Goal: Information Seeking & Learning: Learn about a topic

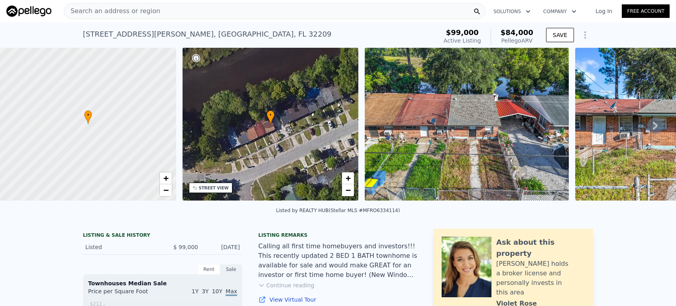
click at [120, 12] on span "Search an address or region" at bounding box center [112, 11] width 96 height 10
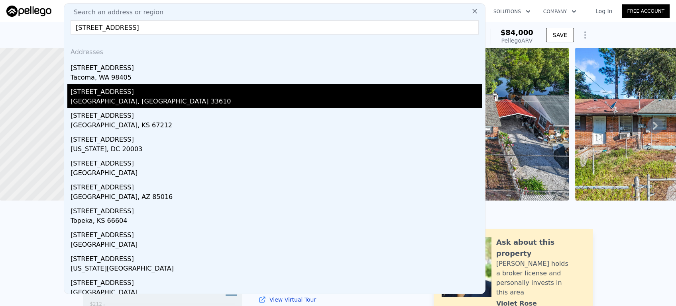
type input "[STREET_ADDRESS]"
click at [112, 102] on div "[GEOGRAPHIC_DATA], [GEOGRAPHIC_DATA] 33610" at bounding box center [276, 102] width 411 height 11
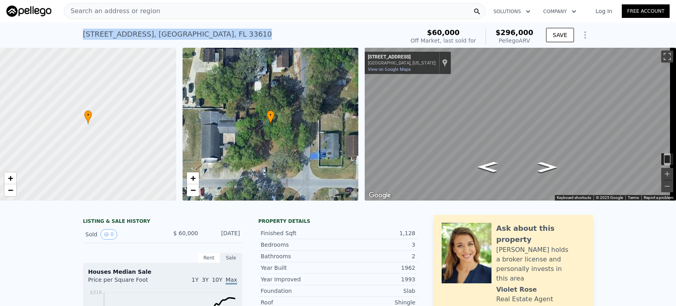
drag, startPoint x: 80, startPoint y: 33, endPoint x: 178, endPoint y: 38, distance: 97.7
click at [195, 37] on div "[STREET_ADDRESS] Sold [DATE] for $60k (~ARV $296k )" at bounding box center [242, 36] width 318 height 22
copy div "[STREET_ADDRESS]"
click at [87, 9] on span "Search an address or region" at bounding box center [112, 11] width 96 height 10
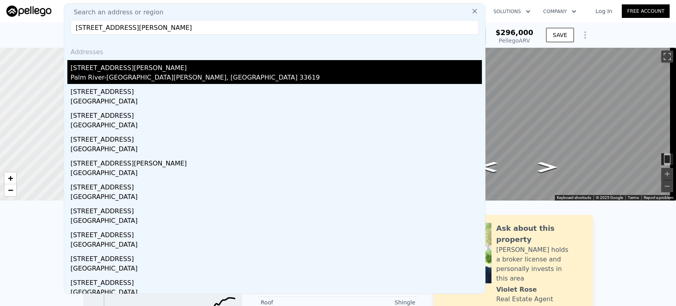
type input "[STREET_ADDRESS][PERSON_NAME]"
click at [93, 70] on div "[STREET_ADDRESS][PERSON_NAME]" at bounding box center [276, 66] width 411 height 13
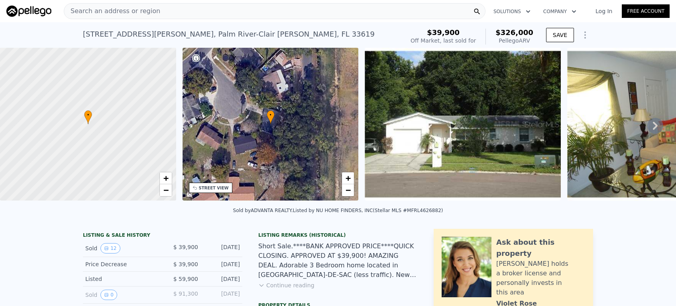
click at [653, 127] on icon at bounding box center [655, 126] width 5 height 8
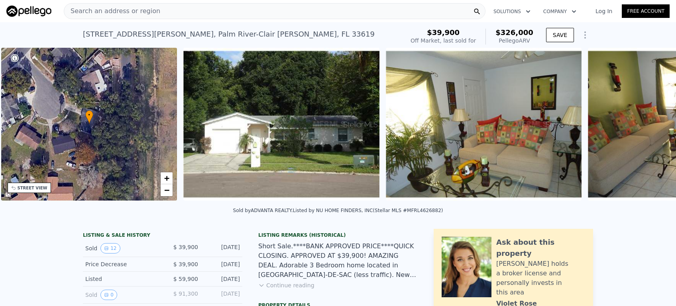
scroll to position [0, 185]
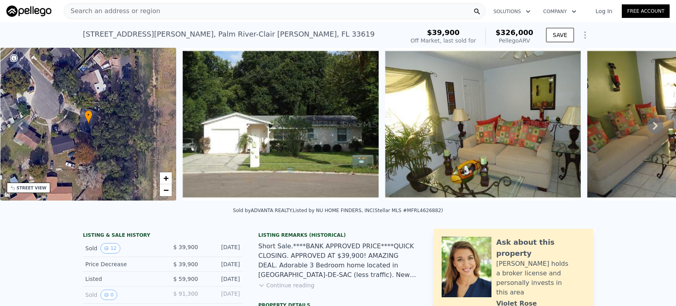
click at [647, 125] on icon at bounding box center [655, 126] width 16 height 16
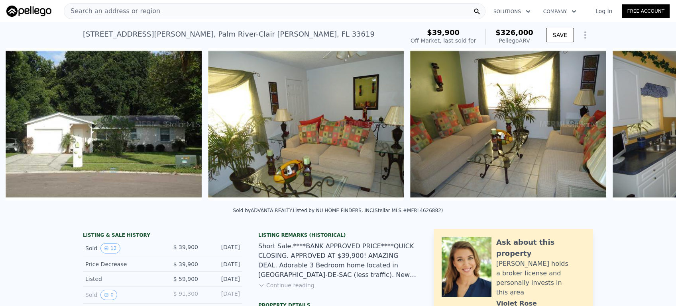
scroll to position [0, 365]
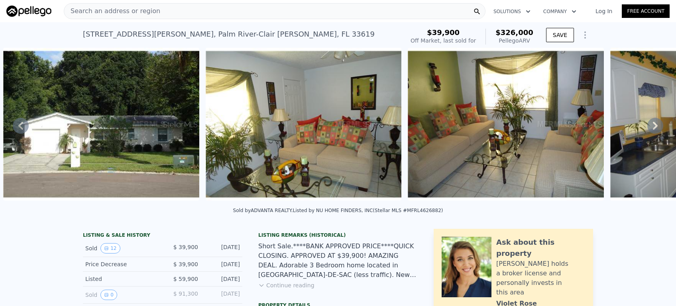
click at [647, 125] on icon at bounding box center [655, 126] width 16 height 16
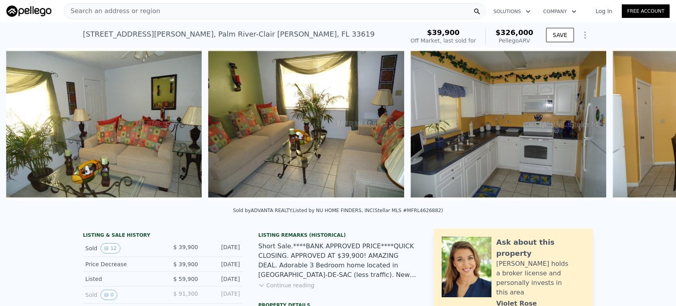
scroll to position [0, 567]
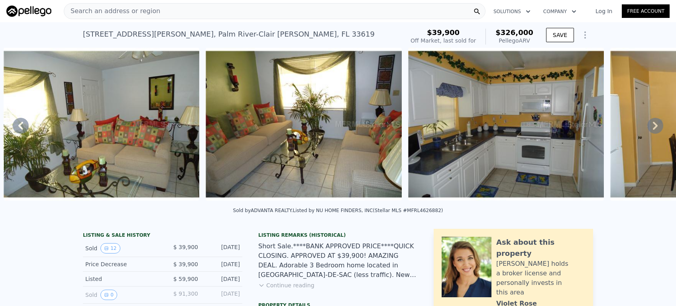
click at [647, 125] on icon at bounding box center [655, 126] width 16 height 16
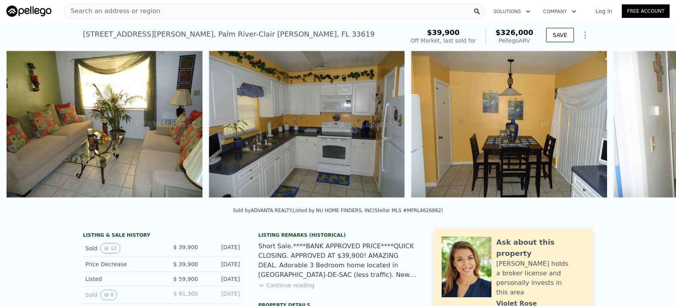
scroll to position [0, 769]
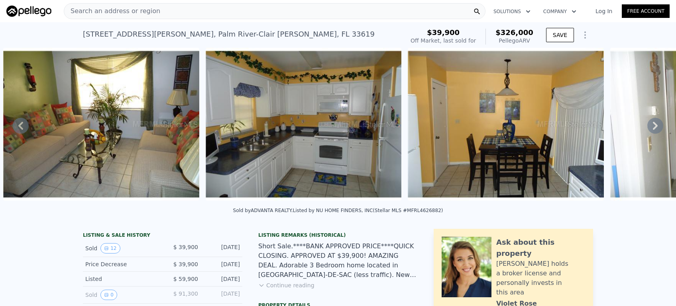
click at [647, 125] on icon at bounding box center [655, 126] width 16 height 16
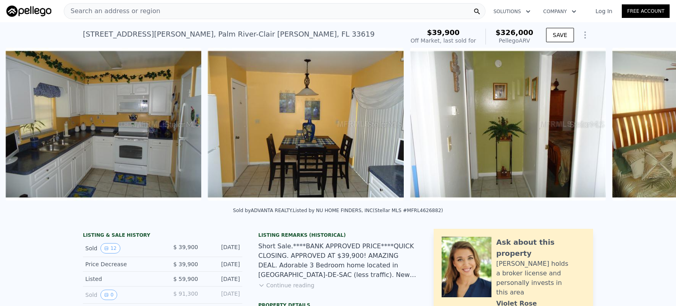
scroll to position [0, 971]
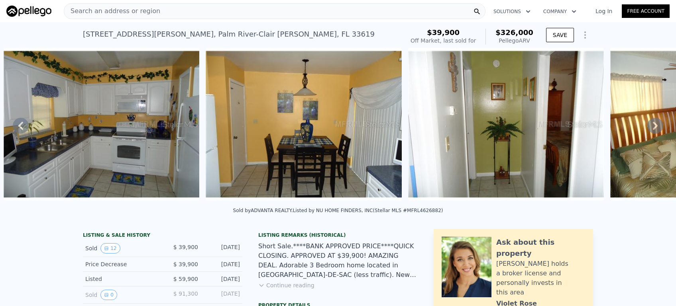
click at [647, 125] on icon at bounding box center [655, 126] width 16 height 16
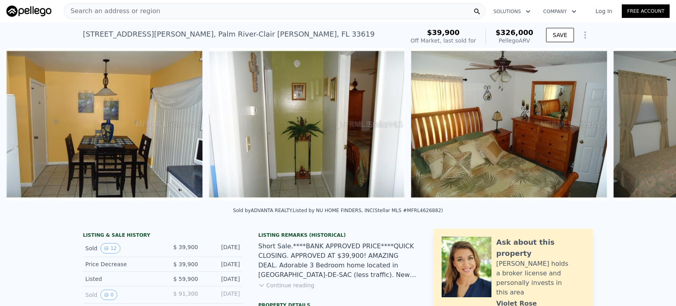
scroll to position [0, 1173]
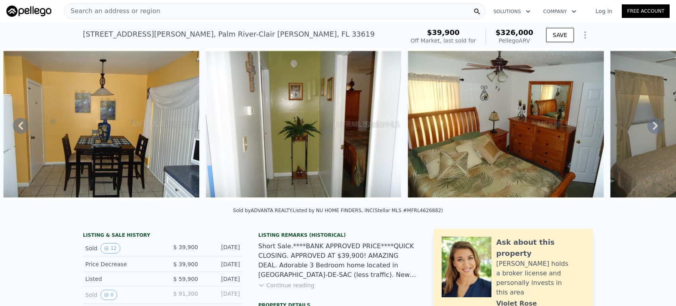
click at [647, 125] on icon at bounding box center [655, 126] width 16 height 16
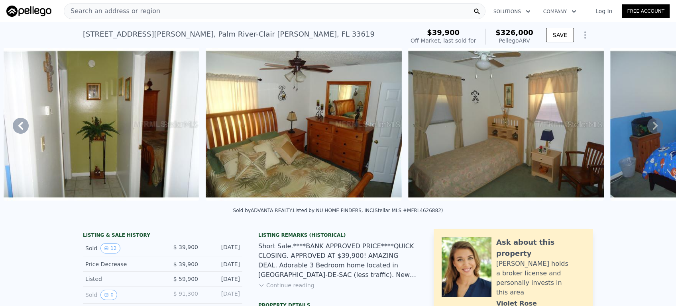
click at [647, 125] on icon at bounding box center [655, 126] width 16 height 16
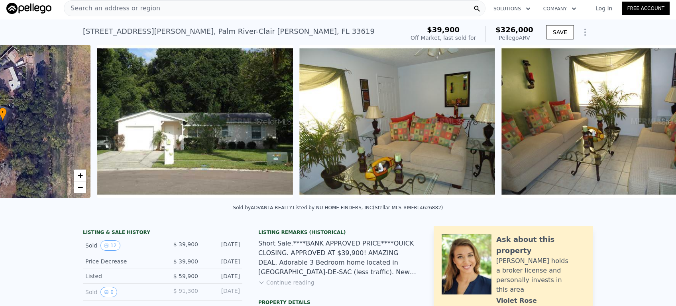
scroll to position [0, 185]
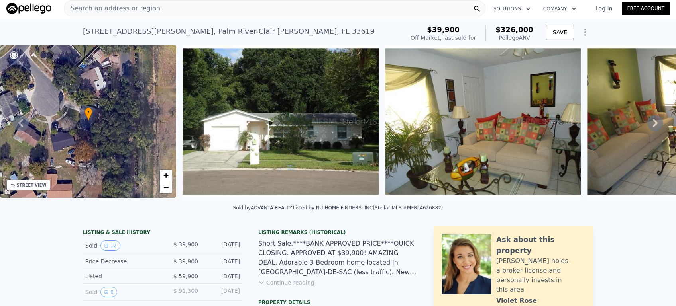
click at [114, 7] on span "Search an address or region" at bounding box center [112, 9] width 96 height 10
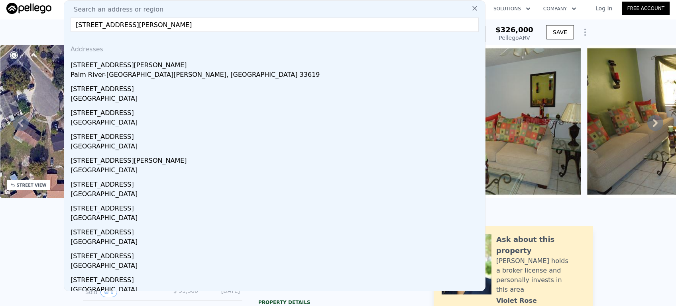
type input "[STREET_ADDRESS][PERSON_NAME]"
